Goal: Complete application form

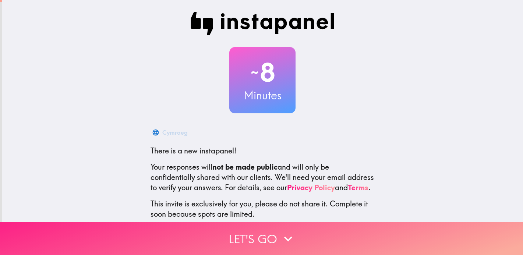
click at [257, 235] on button "Let's go" at bounding box center [261, 238] width 523 height 33
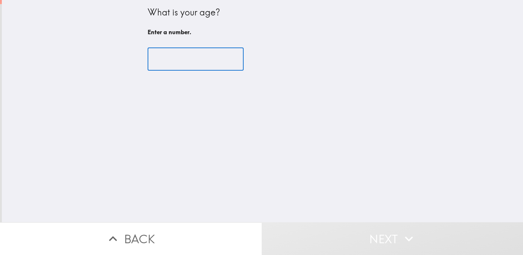
click at [167, 62] on input "number" at bounding box center [195, 59] width 96 height 23
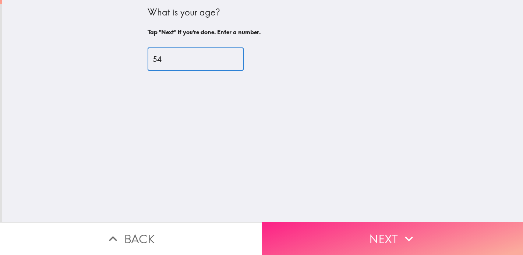
type input "54"
click at [396, 232] on button "Next" at bounding box center [391, 238] width 261 height 33
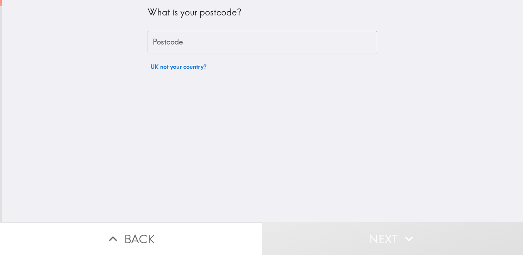
click at [175, 44] on input "Postcode" at bounding box center [261, 42] width 229 height 23
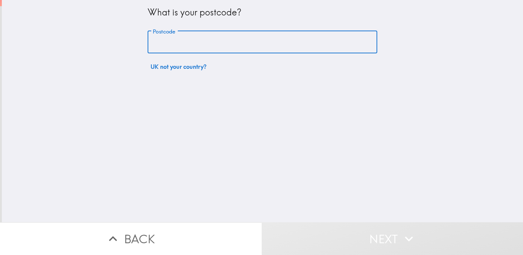
type input "LS14 3BH"
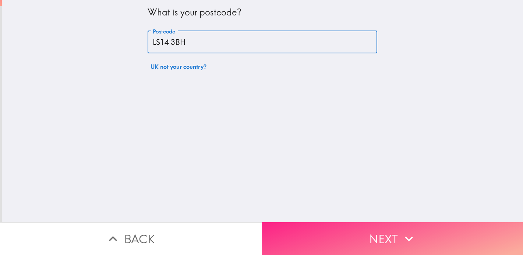
click at [373, 235] on button "Next" at bounding box center [391, 238] width 261 height 33
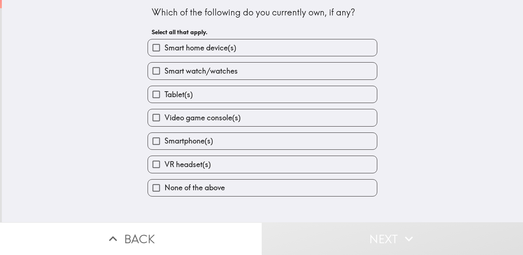
click at [192, 51] on span "Smart home device(s)" at bounding box center [200, 48] width 72 height 10
click at [164, 51] on input "Smart home device(s)" at bounding box center [156, 47] width 17 height 17
checkbox input "true"
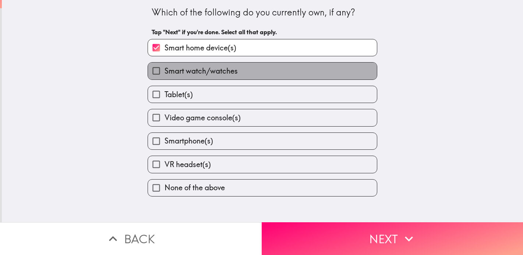
click at [186, 72] on span "Smart watch/watches" at bounding box center [200, 71] width 73 height 10
click at [164, 72] on input "Smart watch/watches" at bounding box center [156, 71] width 17 height 17
checkbox input "true"
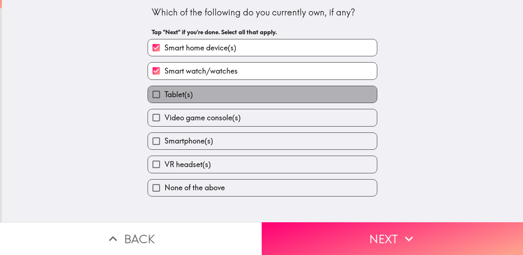
click at [182, 97] on span "Tablet(s)" at bounding box center [178, 94] width 28 height 10
click at [164, 97] on input "Tablet(s)" at bounding box center [156, 94] width 17 height 17
checkbox input "true"
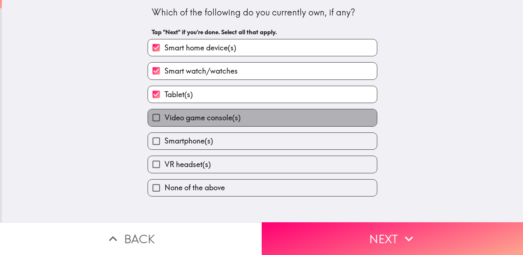
click at [181, 112] on label "Video game console(s)" at bounding box center [262, 117] width 229 height 17
click at [164, 112] on input "Video game console(s)" at bounding box center [156, 117] width 17 height 17
checkbox input "true"
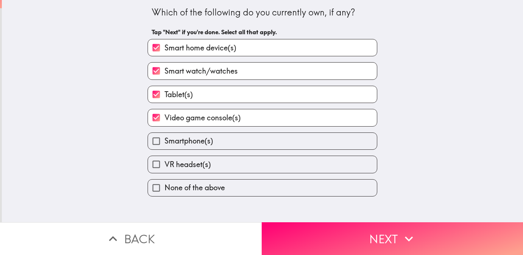
click at [177, 134] on label "Smartphone(s)" at bounding box center [262, 141] width 229 height 17
click at [164, 134] on input "Smartphone(s)" at bounding box center [156, 141] width 17 height 17
checkbox input "true"
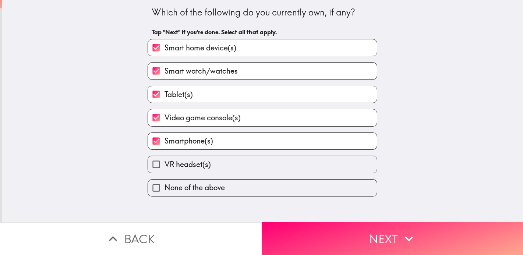
click at [177, 162] on span "VR headset(s)" at bounding box center [187, 164] width 46 height 10
click at [164, 162] on input "VR headset(s)" at bounding box center [156, 164] width 17 height 17
checkbox input "true"
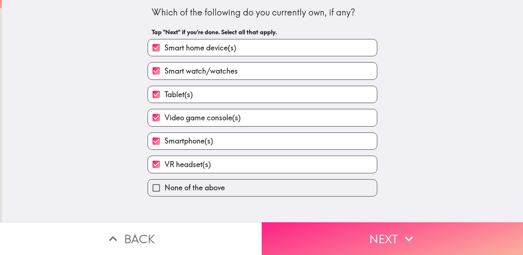
click at [413, 239] on icon "button" at bounding box center [408, 239] width 16 height 16
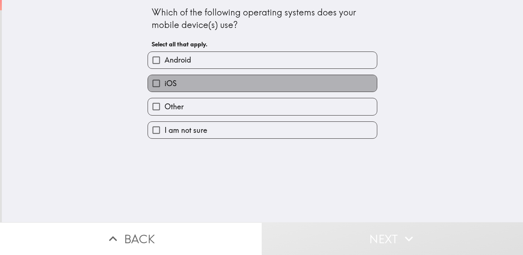
click at [248, 85] on label "iOS" at bounding box center [262, 83] width 229 height 17
click at [164, 85] on input "iOS" at bounding box center [156, 83] width 17 height 17
checkbox input "true"
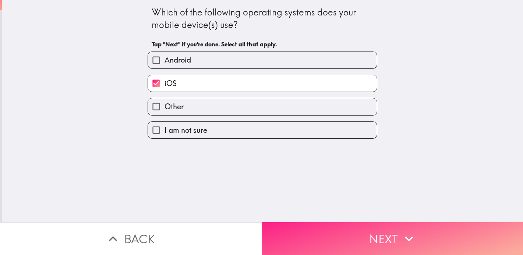
click at [374, 235] on button "Next" at bounding box center [391, 238] width 261 height 33
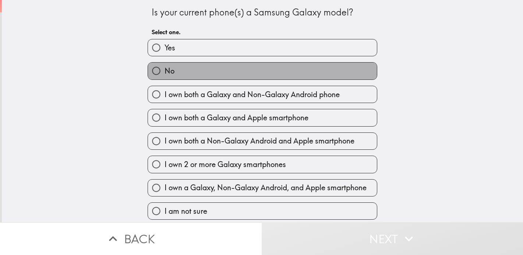
click at [223, 67] on label "No" at bounding box center [262, 71] width 229 height 17
click at [164, 67] on input "No" at bounding box center [156, 71] width 17 height 17
radio input "true"
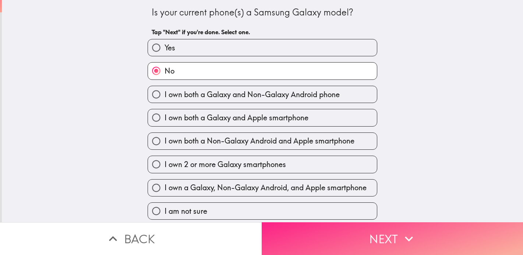
click at [357, 232] on button "Next" at bounding box center [391, 238] width 261 height 33
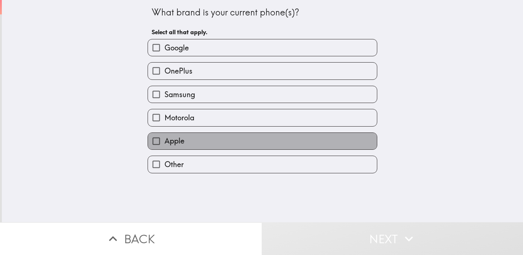
click at [292, 143] on label "Apple" at bounding box center [262, 141] width 229 height 17
click at [164, 143] on input "Apple" at bounding box center [156, 141] width 17 height 17
checkbox input "true"
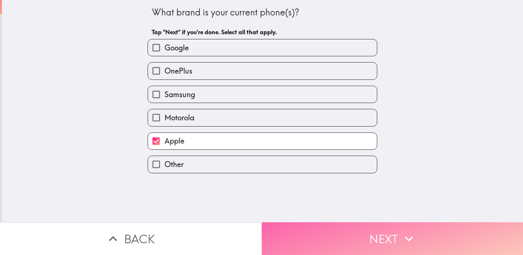
click at [318, 233] on button "Next" at bounding box center [391, 238] width 261 height 33
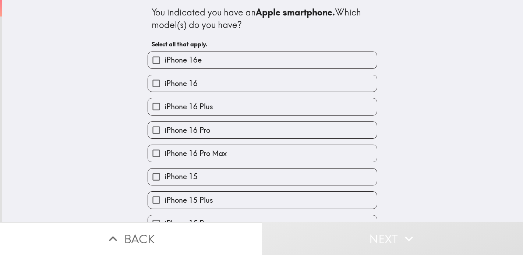
click at [303, 81] on label "iPhone 16" at bounding box center [262, 83] width 229 height 17
click at [164, 81] on input "iPhone 16" at bounding box center [156, 83] width 17 height 17
checkbox input "true"
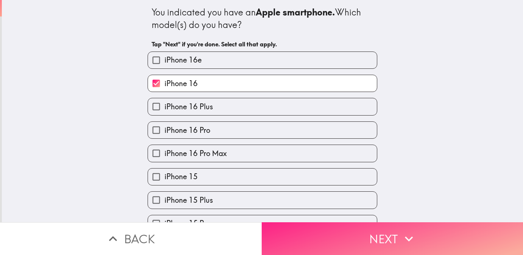
click at [346, 240] on button "Next" at bounding box center [391, 238] width 261 height 33
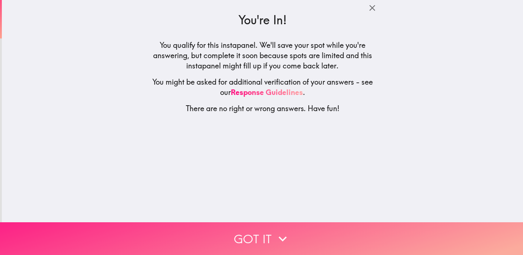
click at [278, 236] on icon "button" at bounding box center [282, 239] width 16 height 16
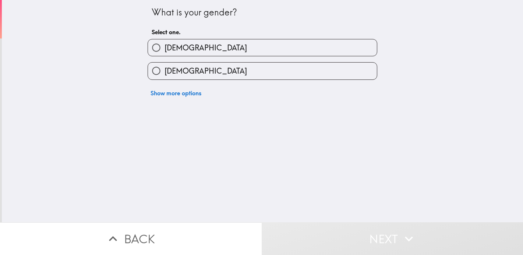
click at [236, 74] on label "[DEMOGRAPHIC_DATA]" at bounding box center [262, 71] width 229 height 17
click at [164, 74] on input "[DEMOGRAPHIC_DATA]" at bounding box center [156, 71] width 17 height 17
radio input "true"
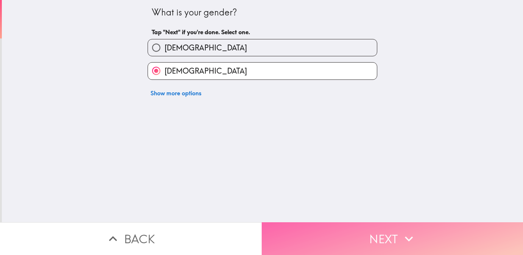
click at [355, 235] on button "Next" at bounding box center [391, 238] width 261 height 33
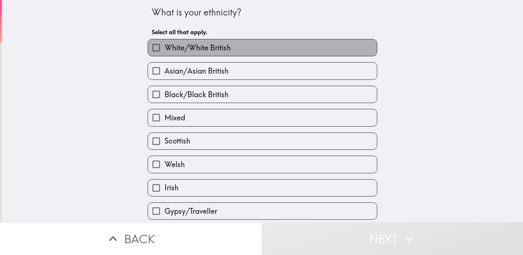
click at [260, 56] on label "White/White British" at bounding box center [262, 47] width 229 height 17
click at [164, 56] on input "White/White British" at bounding box center [156, 47] width 17 height 17
checkbox input "true"
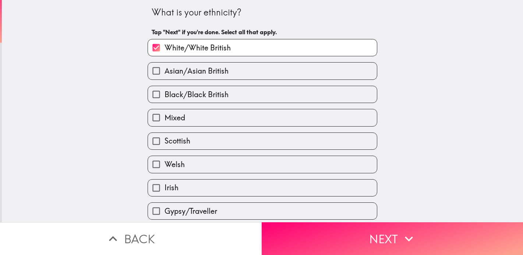
click at [438, 120] on div "What is your ethnicity? Tap "Next" if you're done. Select all that apply. White…" at bounding box center [262, 111] width 521 height 222
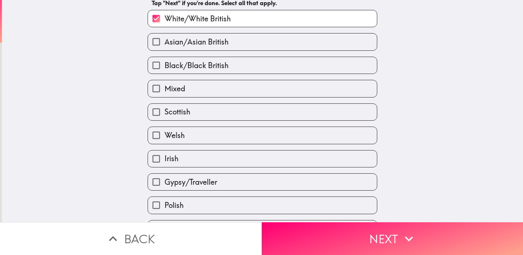
scroll to position [44, 0]
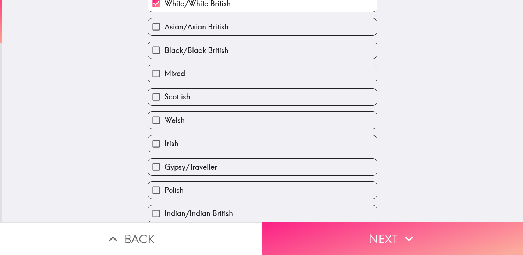
click at [388, 242] on button "Next" at bounding box center [391, 238] width 261 height 33
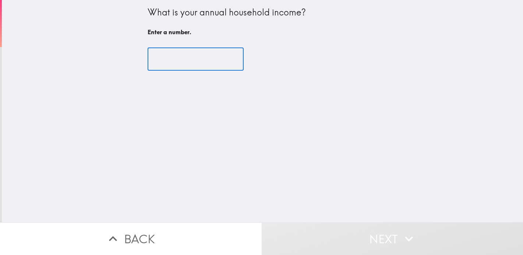
click at [178, 56] on input "number" at bounding box center [195, 59] width 96 height 23
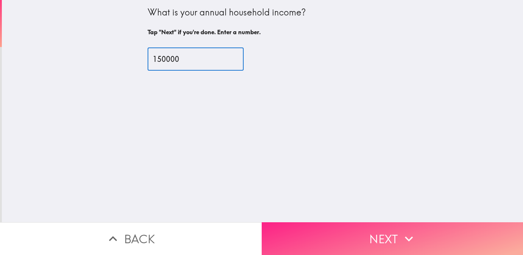
type input "150000"
click at [322, 226] on button "Next" at bounding box center [391, 238] width 261 height 33
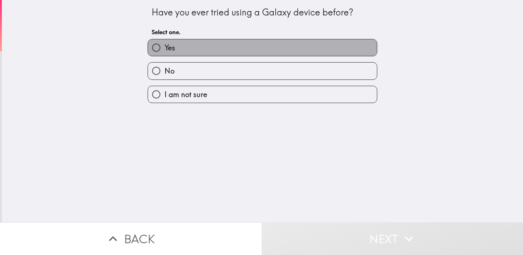
click at [239, 47] on label "Yes" at bounding box center [262, 47] width 229 height 17
click at [164, 47] on input "Yes" at bounding box center [156, 47] width 17 height 17
radio input "true"
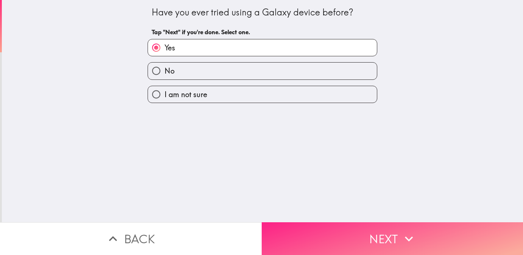
click at [339, 234] on button "Next" at bounding box center [391, 238] width 261 height 33
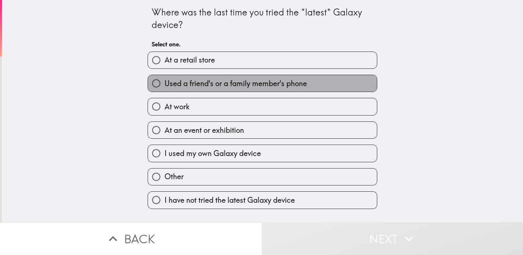
click at [291, 86] on span "Used a friend's or a family member's phone" at bounding box center [235, 83] width 142 height 10
click at [164, 86] on input "Used a friend's or a family member's phone" at bounding box center [156, 83] width 17 height 17
radio input "true"
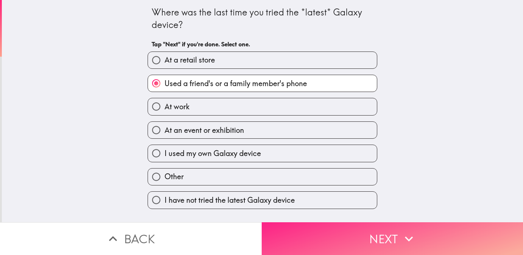
click at [384, 234] on button "Next" at bounding box center [391, 238] width 261 height 33
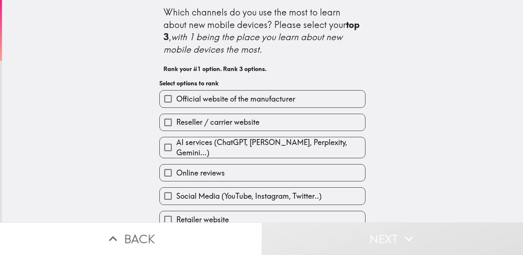
click at [311, 100] on label "Official website of the manufacturer" at bounding box center [262, 98] width 205 height 17
click at [176, 100] on input "Official website of the manufacturer" at bounding box center [168, 98] width 17 height 17
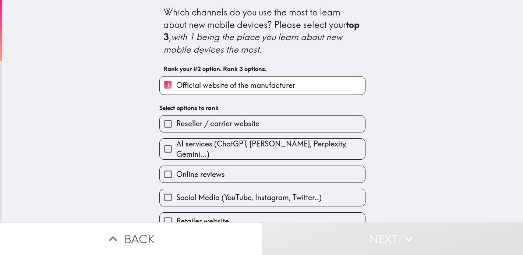
drag, startPoint x: 425, startPoint y: 174, endPoint x: 430, endPoint y: 167, distance: 9.1
click at [425, 174] on div "Which channels do you use the most to learn about new mobile devices? Please se…" at bounding box center [262, 111] width 521 height 222
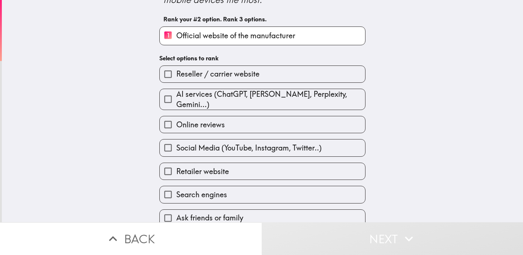
scroll to position [53, 0]
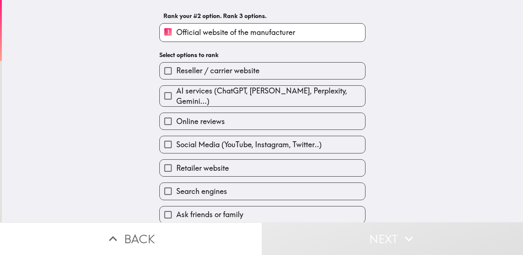
click at [265, 209] on label "Ask friends or family" at bounding box center [262, 214] width 205 height 17
click at [176, 209] on input "Ask friends or family" at bounding box center [168, 214] width 17 height 17
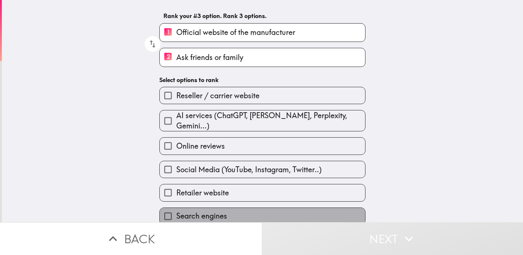
click at [252, 213] on label "Search engines" at bounding box center [262, 216] width 205 height 17
click at [176, 213] on input "Search engines" at bounding box center [168, 216] width 17 height 17
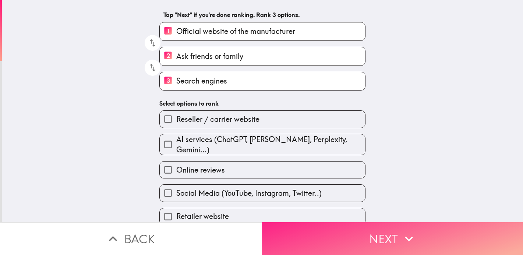
click at [374, 241] on button "Next" at bounding box center [391, 238] width 261 height 33
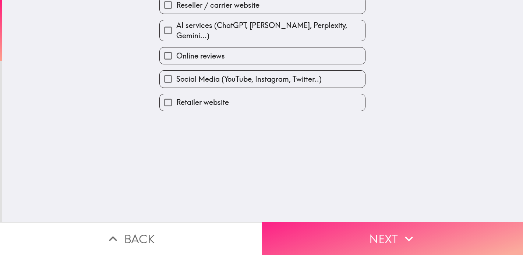
scroll to position [0, 0]
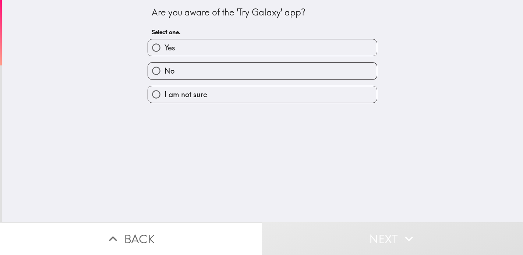
click at [240, 49] on label "Yes" at bounding box center [262, 47] width 229 height 17
click at [164, 49] on input "Yes" at bounding box center [156, 47] width 17 height 17
radio input "true"
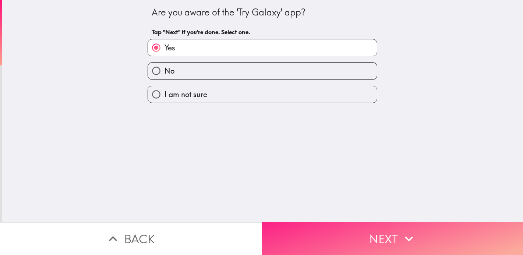
click at [359, 242] on button "Next" at bounding box center [391, 238] width 261 height 33
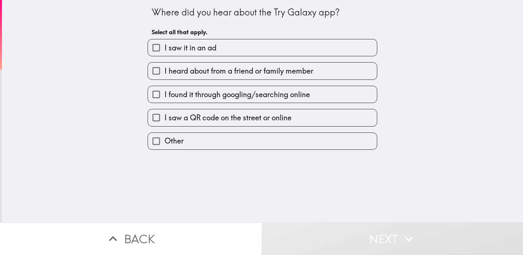
click at [261, 70] on span "I heard about from a friend or family member" at bounding box center [238, 71] width 149 height 10
click at [164, 70] on input "I heard about from a friend or family member" at bounding box center [156, 71] width 17 height 17
checkbox input "true"
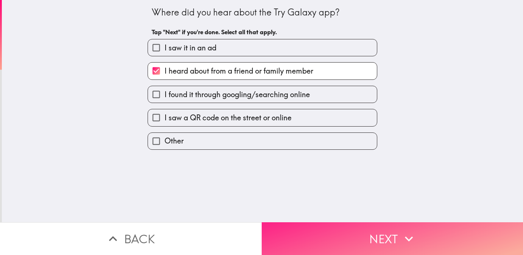
click at [350, 227] on button "Next" at bounding box center [391, 238] width 261 height 33
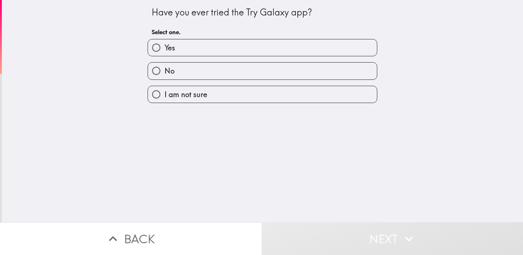
click at [253, 51] on label "Yes" at bounding box center [262, 47] width 229 height 17
click at [164, 51] on input "Yes" at bounding box center [156, 47] width 17 height 17
radio input "true"
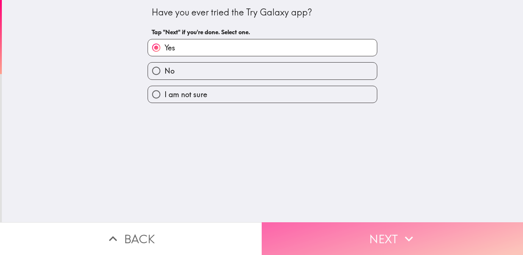
click at [379, 233] on button "Next" at bounding box center [391, 238] width 261 height 33
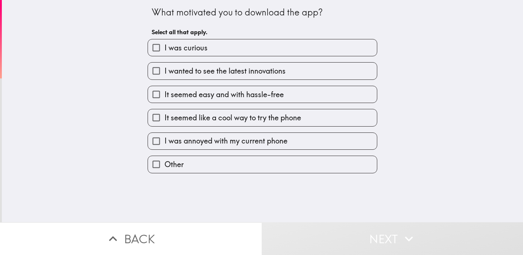
click at [269, 43] on label "I was curious" at bounding box center [262, 47] width 229 height 17
click at [164, 43] on input "I was curious" at bounding box center [156, 47] width 17 height 17
checkbox input "true"
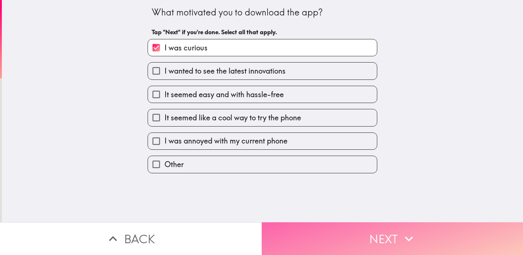
click at [377, 238] on button "Next" at bounding box center [391, 238] width 261 height 33
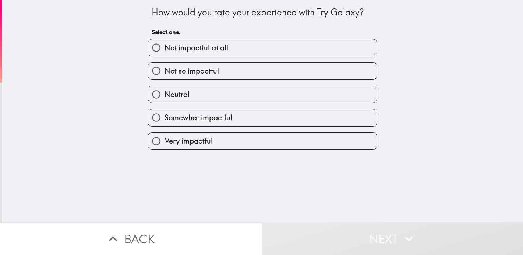
click at [326, 119] on label "Somewhat impactful" at bounding box center [262, 117] width 229 height 17
click at [164, 119] on input "Somewhat impactful" at bounding box center [156, 117] width 17 height 17
radio input "true"
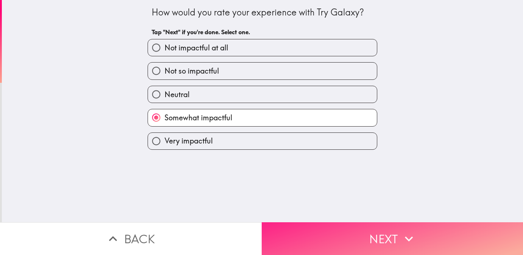
click at [392, 238] on button "Next" at bounding box center [391, 238] width 261 height 33
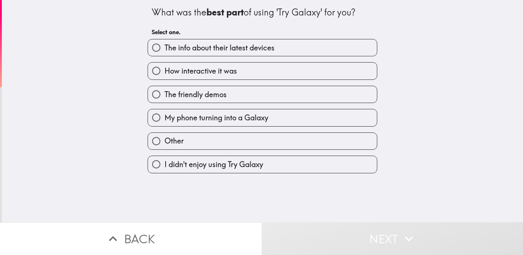
click at [299, 66] on label "How interactive it was" at bounding box center [262, 71] width 229 height 17
click at [164, 66] on input "How interactive it was" at bounding box center [156, 71] width 17 height 17
radio input "true"
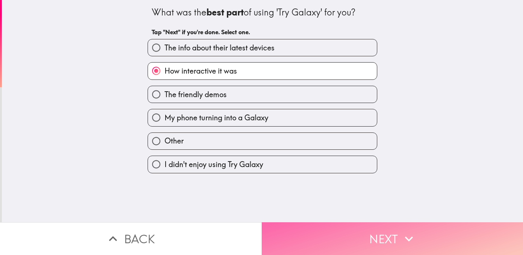
click at [363, 234] on button "Next" at bounding box center [391, 238] width 261 height 33
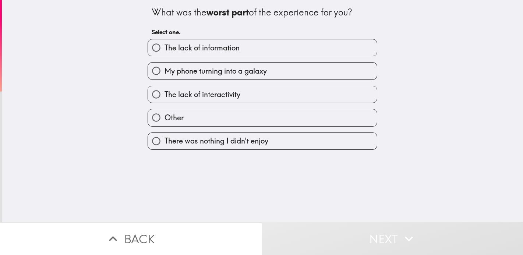
click at [236, 78] on label "My phone turning into a galaxy" at bounding box center [262, 71] width 229 height 17
click at [164, 78] on input "My phone turning into a galaxy" at bounding box center [156, 71] width 17 height 17
radio input "true"
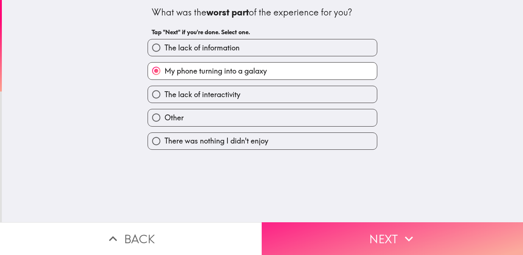
click at [357, 231] on button "Next" at bounding box center [391, 238] width 261 height 33
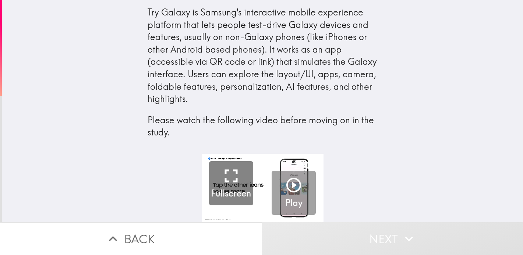
click at [293, 186] on icon "button" at bounding box center [293, 185] width 15 height 15
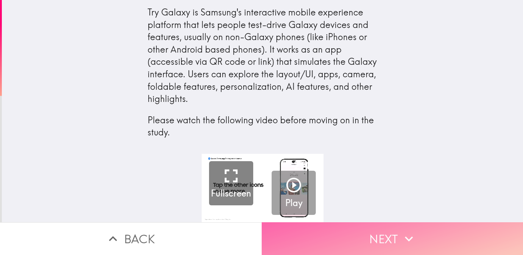
click at [407, 236] on icon "button" at bounding box center [408, 239] width 16 height 16
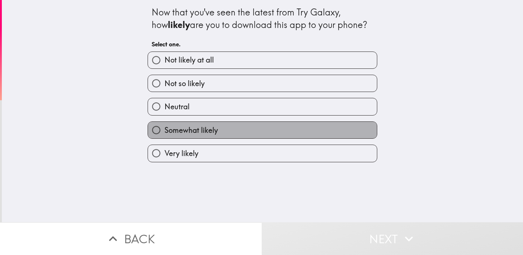
click at [261, 130] on label "Somewhat likely" at bounding box center [262, 130] width 229 height 17
click at [164, 130] on input "Somewhat likely" at bounding box center [156, 130] width 17 height 17
radio input "true"
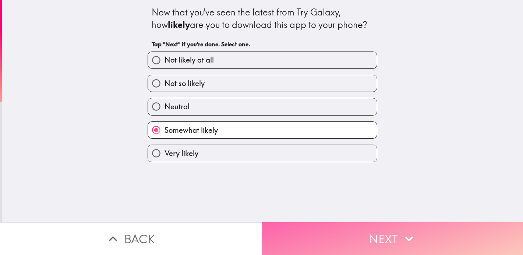
click at [379, 232] on button "Next" at bounding box center [391, 238] width 261 height 33
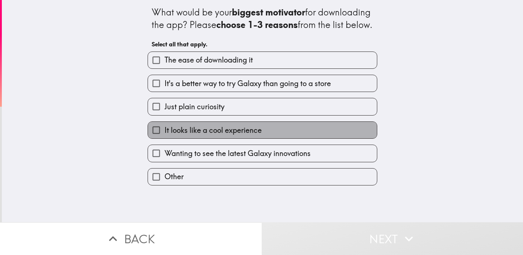
click at [252, 135] on span "It looks like a cool experience" at bounding box center [212, 130] width 97 height 10
click at [164, 138] on input "It looks like a cool experience" at bounding box center [156, 130] width 17 height 17
checkbox input "true"
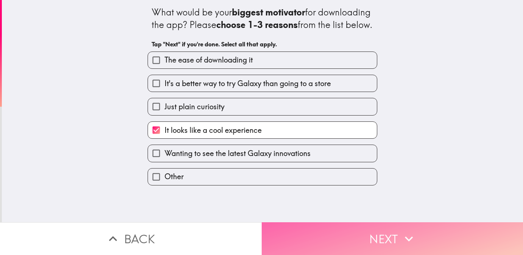
click at [349, 238] on button "Next" at bounding box center [391, 238] width 261 height 33
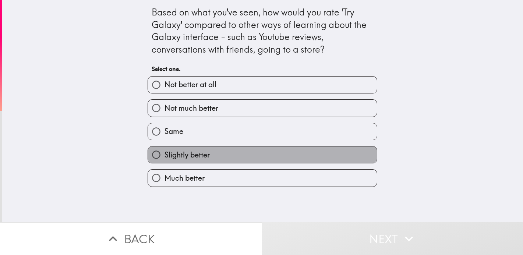
click at [232, 159] on label "Slightly better" at bounding box center [262, 154] width 229 height 17
click at [164, 159] on input "Slightly better" at bounding box center [156, 154] width 17 height 17
radio input "true"
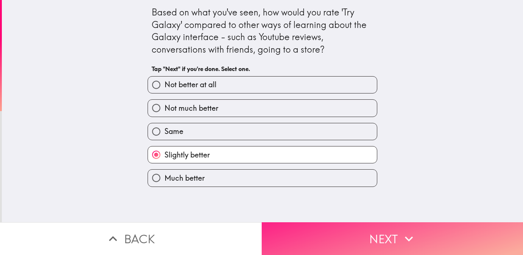
click at [371, 233] on button "Next" at bounding box center [391, 238] width 261 height 33
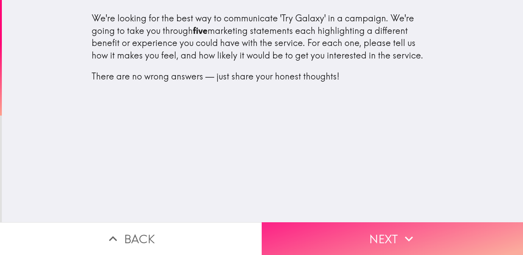
click at [370, 236] on button "Next" at bounding box center [391, 238] width 261 height 33
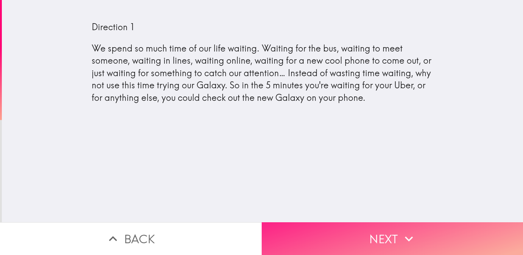
click at [348, 224] on button "Next" at bounding box center [391, 238] width 261 height 33
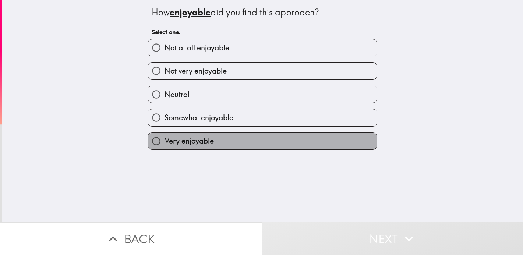
click at [284, 141] on label "Very enjoyable" at bounding box center [262, 141] width 229 height 17
click at [164, 141] on input "Very enjoyable" at bounding box center [156, 141] width 17 height 17
radio input "true"
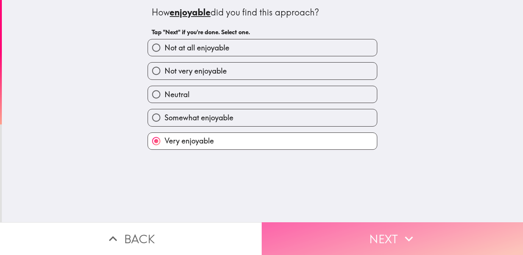
click at [342, 232] on button "Next" at bounding box center [391, 238] width 261 height 33
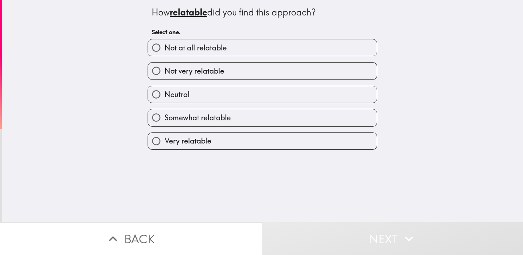
click at [304, 143] on label "Very relatable" at bounding box center [262, 141] width 229 height 17
click at [164, 143] on input "Very relatable" at bounding box center [156, 141] width 17 height 17
radio input "true"
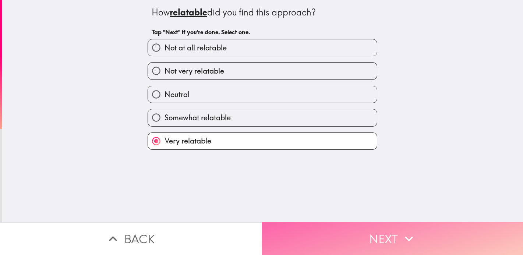
click at [327, 228] on button "Next" at bounding box center [391, 238] width 261 height 33
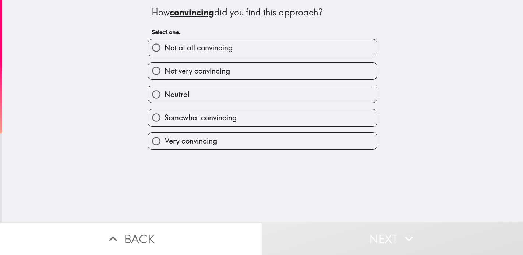
click at [307, 109] on div "Somewhat convincing" at bounding box center [259, 114] width 235 height 23
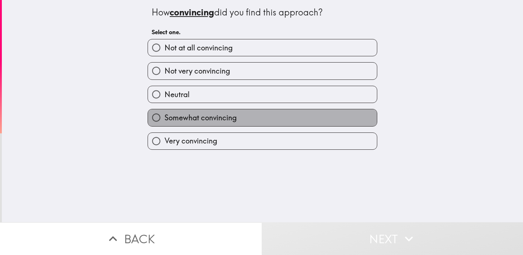
click at [311, 123] on label "Somewhat convincing" at bounding box center [262, 117] width 229 height 17
click at [164, 123] on input "Somewhat convincing" at bounding box center [156, 117] width 17 height 17
radio input "true"
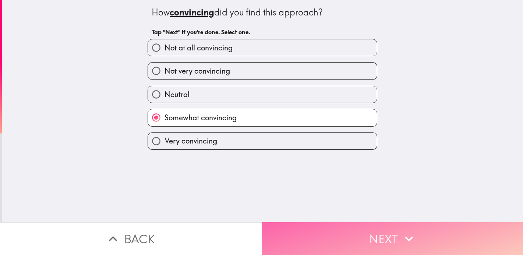
click at [317, 227] on button "Next" at bounding box center [391, 238] width 261 height 33
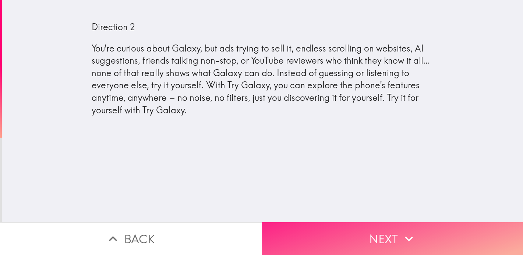
click at [335, 242] on button "Next" at bounding box center [391, 238] width 261 height 33
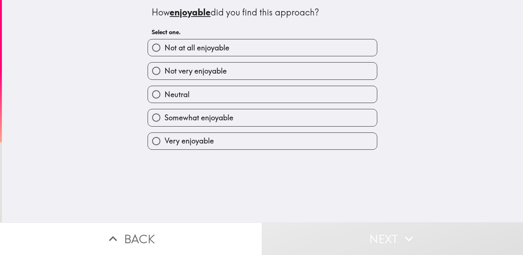
click at [289, 116] on label "Somewhat enjoyable" at bounding box center [262, 117] width 229 height 17
click at [164, 116] on input "Somewhat enjoyable" at bounding box center [156, 117] width 17 height 17
radio input "true"
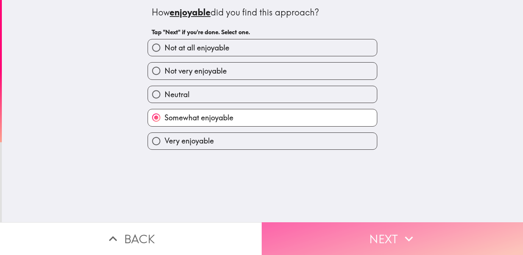
click at [301, 232] on button "Next" at bounding box center [391, 238] width 261 height 33
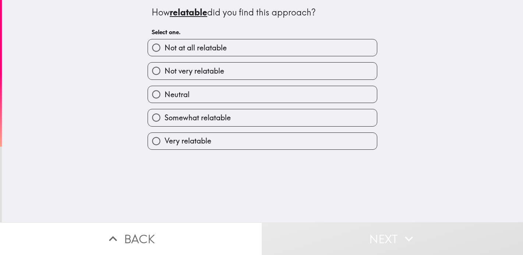
click at [289, 119] on label "Somewhat relatable" at bounding box center [262, 117] width 229 height 17
click at [164, 119] on input "Somewhat relatable" at bounding box center [156, 117] width 17 height 17
radio input "true"
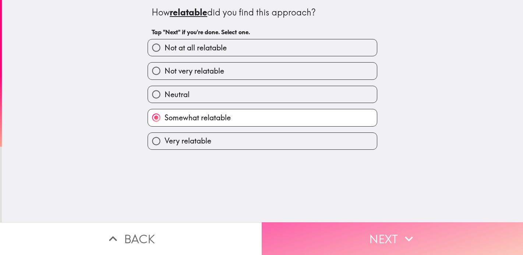
click at [301, 232] on button "Next" at bounding box center [391, 238] width 261 height 33
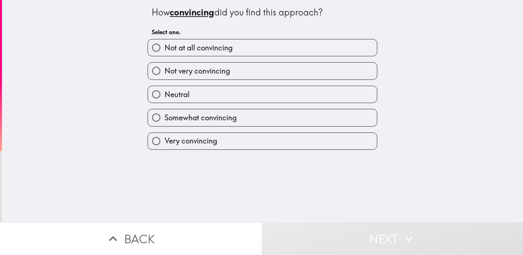
click at [285, 120] on label "Somewhat convincing" at bounding box center [262, 117] width 229 height 17
click at [164, 120] on input "Somewhat convincing" at bounding box center [156, 117] width 17 height 17
radio input "true"
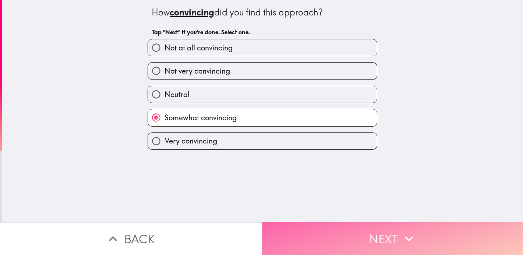
click at [304, 239] on button "Next" at bounding box center [391, 238] width 261 height 33
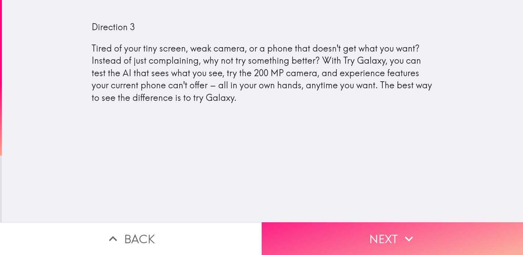
click at [327, 228] on button "Next" at bounding box center [391, 238] width 261 height 33
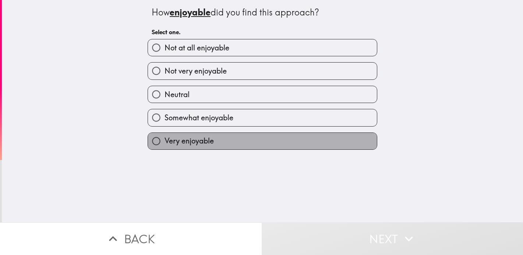
click at [262, 149] on label "Very enjoyable" at bounding box center [262, 141] width 229 height 17
click at [164, 149] on input "Very enjoyable" at bounding box center [156, 141] width 17 height 17
radio input "true"
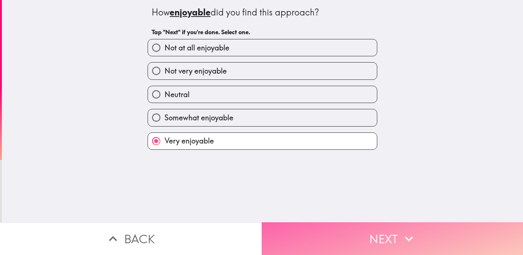
click at [333, 238] on button "Next" at bounding box center [391, 238] width 261 height 33
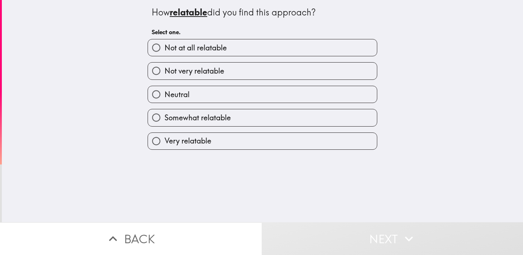
click at [278, 126] on label "Somewhat relatable" at bounding box center [262, 117] width 229 height 17
click at [164, 126] on input "Somewhat relatable" at bounding box center [156, 117] width 17 height 17
radio input "true"
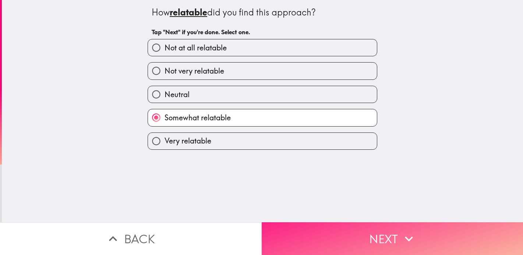
click at [320, 231] on button "Next" at bounding box center [391, 238] width 261 height 33
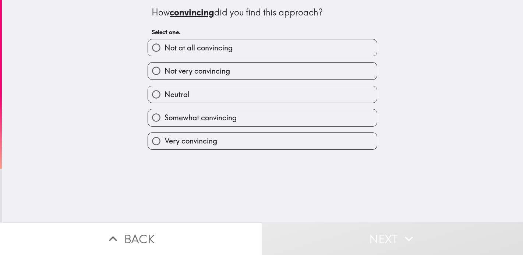
click at [283, 146] on label "Very convincing" at bounding box center [262, 141] width 229 height 17
click at [164, 146] on input "Very convincing" at bounding box center [156, 141] width 17 height 17
radio input "true"
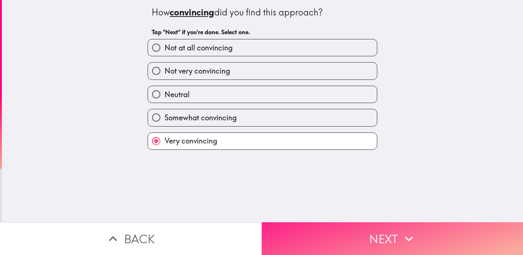
click at [306, 244] on button "Next" at bounding box center [391, 238] width 261 height 33
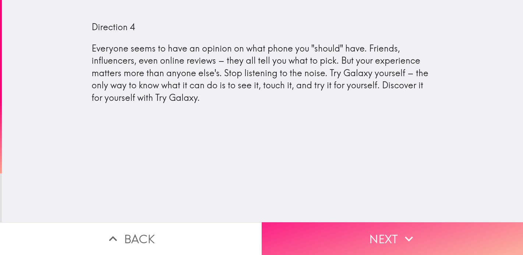
click at [372, 235] on button "Next" at bounding box center [391, 238] width 261 height 33
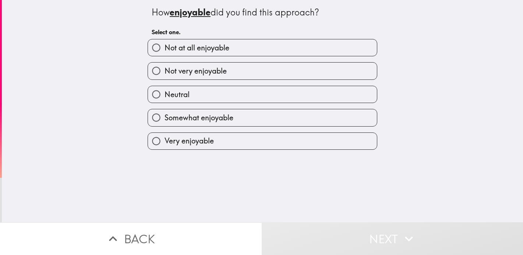
click at [286, 136] on label "Very enjoyable" at bounding box center [262, 141] width 229 height 17
click at [164, 136] on input "Very enjoyable" at bounding box center [156, 141] width 17 height 17
radio input "true"
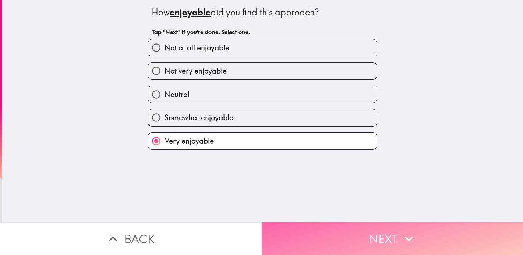
click at [307, 228] on button "Next" at bounding box center [391, 238] width 261 height 33
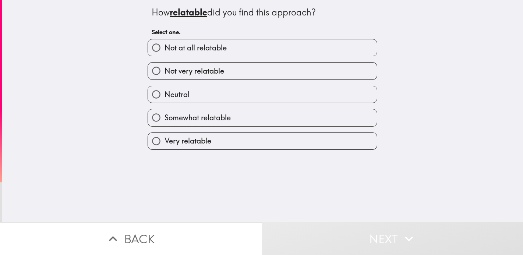
click at [276, 124] on label "Somewhat relatable" at bounding box center [262, 117] width 229 height 17
click at [164, 124] on input "Somewhat relatable" at bounding box center [156, 117] width 17 height 17
radio input "true"
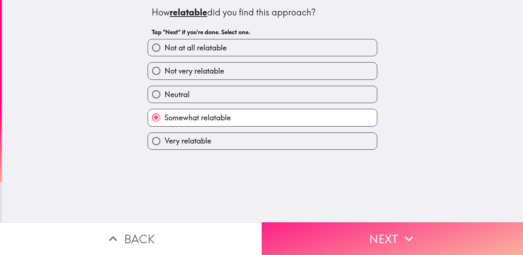
click at [299, 236] on button "Next" at bounding box center [391, 238] width 261 height 33
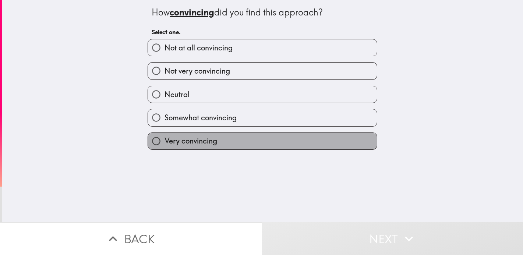
click at [285, 135] on label "Very convincing" at bounding box center [262, 141] width 229 height 17
click at [164, 135] on input "Very convincing" at bounding box center [156, 141] width 17 height 17
radio input "true"
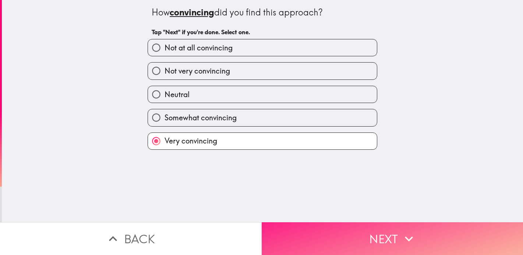
click at [299, 230] on button "Next" at bounding box center [391, 238] width 261 height 33
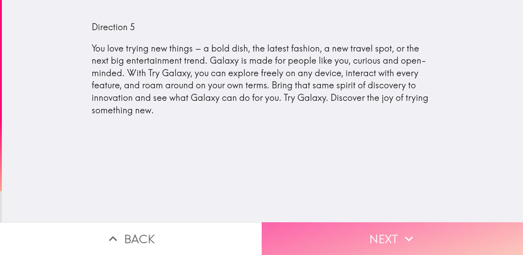
click at [392, 246] on button "Next" at bounding box center [391, 238] width 261 height 33
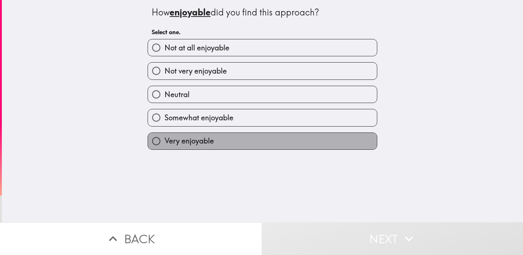
click at [287, 144] on label "Very enjoyable" at bounding box center [262, 141] width 229 height 17
click at [164, 144] on input "Very enjoyable" at bounding box center [156, 141] width 17 height 17
radio input "true"
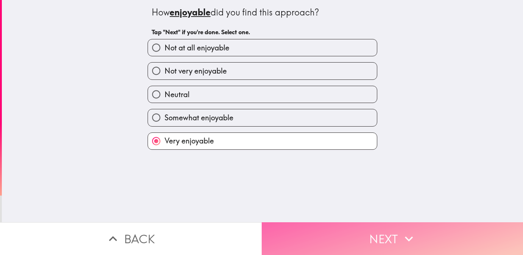
click at [336, 238] on button "Next" at bounding box center [391, 238] width 261 height 33
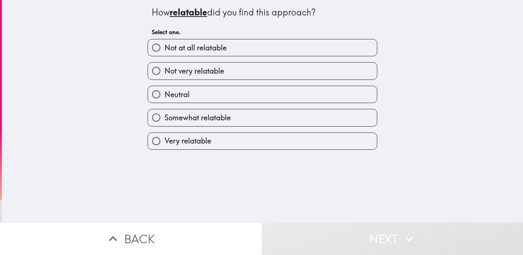
click at [284, 141] on label "Very relatable" at bounding box center [262, 141] width 229 height 17
click at [164, 141] on input "Very relatable" at bounding box center [156, 141] width 17 height 17
radio input "true"
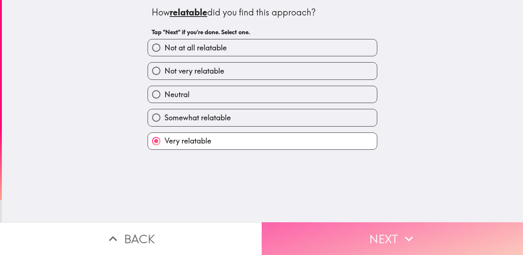
click at [303, 231] on button "Next" at bounding box center [391, 238] width 261 height 33
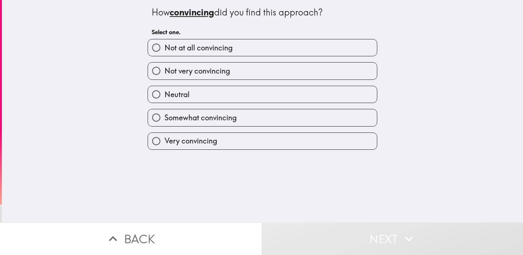
click at [261, 123] on label "Somewhat convincing" at bounding box center [262, 117] width 229 height 17
click at [164, 123] on input "Somewhat convincing" at bounding box center [156, 117] width 17 height 17
radio input "true"
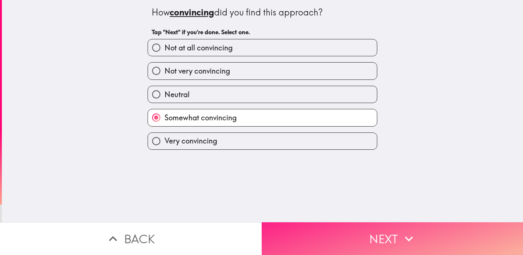
click at [311, 235] on button "Next" at bounding box center [391, 238] width 261 height 33
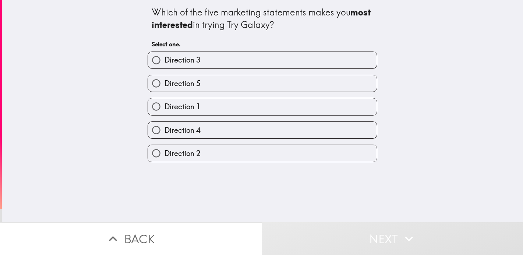
click at [246, 106] on label "Direction 1" at bounding box center [262, 106] width 229 height 17
click at [164, 106] on input "Direction 1" at bounding box center [156, 106] width 17 height 17
radio input "true"
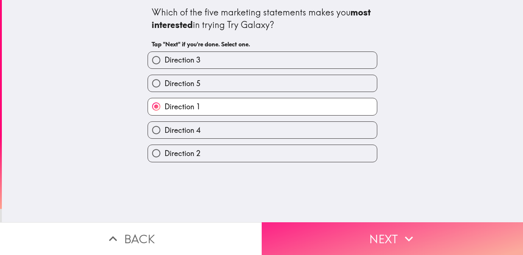
click at [317, 227] on button "Next" at bounding box center [391, 238] width 261 height 33
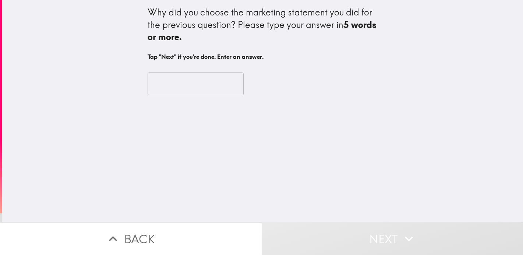
click at [188, 78] on input "text" at bounding box center [195, 83] width 96 height 23
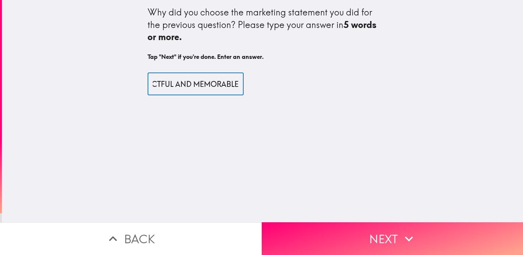
scroll to position [0, 82]
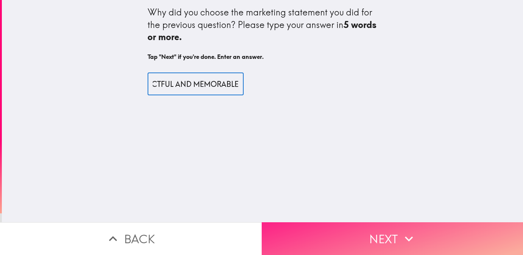
type input "IT IS THE MOST IMPACTFUL AND MEMORABLE"
click at [323, 235] on button "Next" at bounding box center [391, 238] width 261 height 33
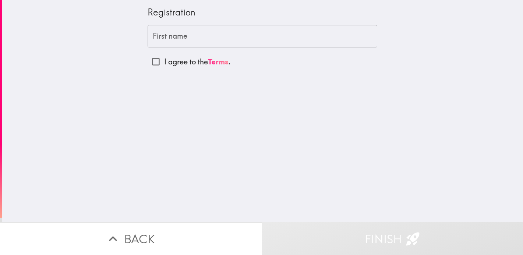
click at [154, 61] on input "I agree to the Terms ." at bounding box center [155, 61] width 17 height 17
checkbox input "true"
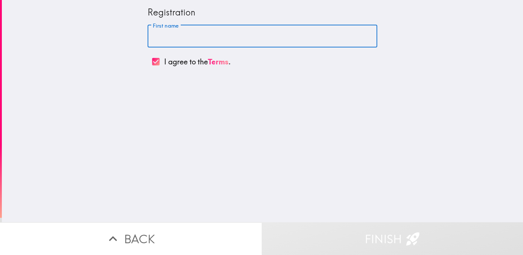
click at [167, 42] on input "First name" at bounding box center [261, 36] width 229 height 23
type input "[PERSON_NAME]"
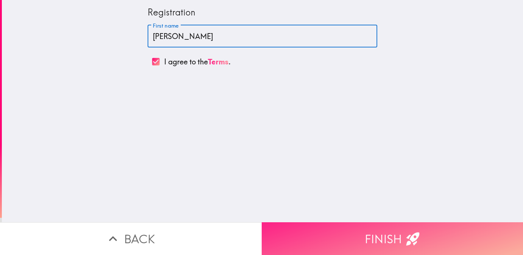
click at [393, 237] on button "Finish" at bounding box center [391, 238] width 261 height 33
